Goal: Find specific page/section: Find specific page/section

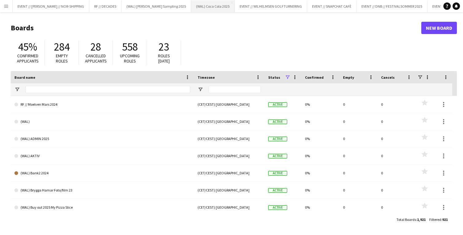
scroll to position [0, 23]
click at [412, 8] on button "EVENT // Atea // TP2B Close" at bounding box center [425, 6] width 43 height 12
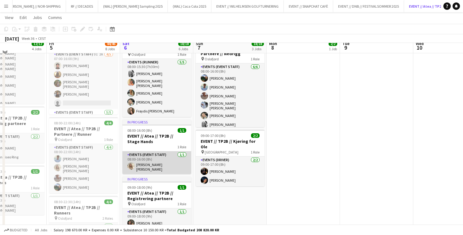
scroll to position [129, 0]
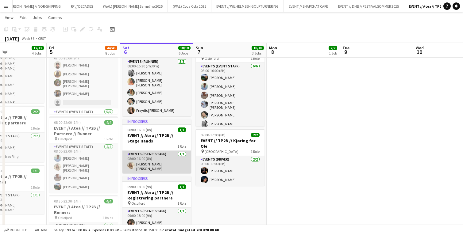
click at [129, 162] on app-user-avatar at bounding box center [130, 165] width 7 height 7
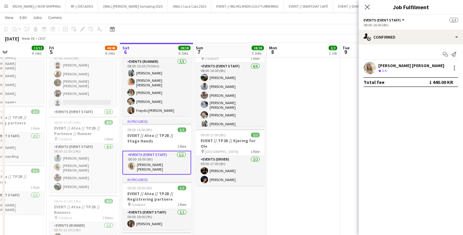
click at [371, 68] on app-user-avatar at bounding box center [370, 68] width 12 height 12
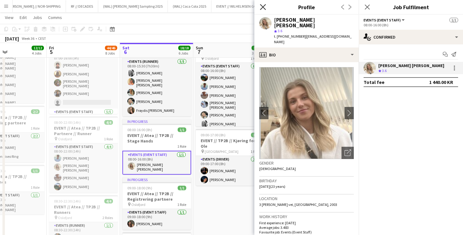
click at [262, 7] on icon at bounding box center [263, 7] width 6 height 6
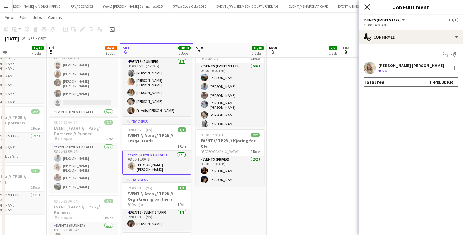
click at [365, 9] on icon at bounding box center [367, 7] width 6 height 6
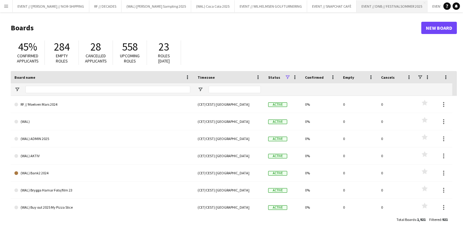
scroll to position [0, 23]
click at [404, 5] on button "EVENT // Atea // TP2B Close" at bounding box center [425, 6] width 43 height 12
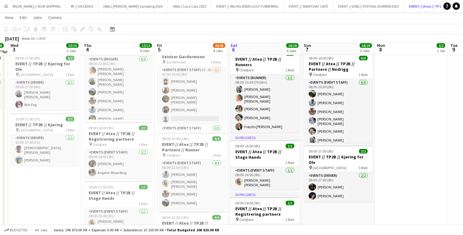
scroll to position [119, 0]
